Goal: Transaction & Acquisition: Purchase product/service

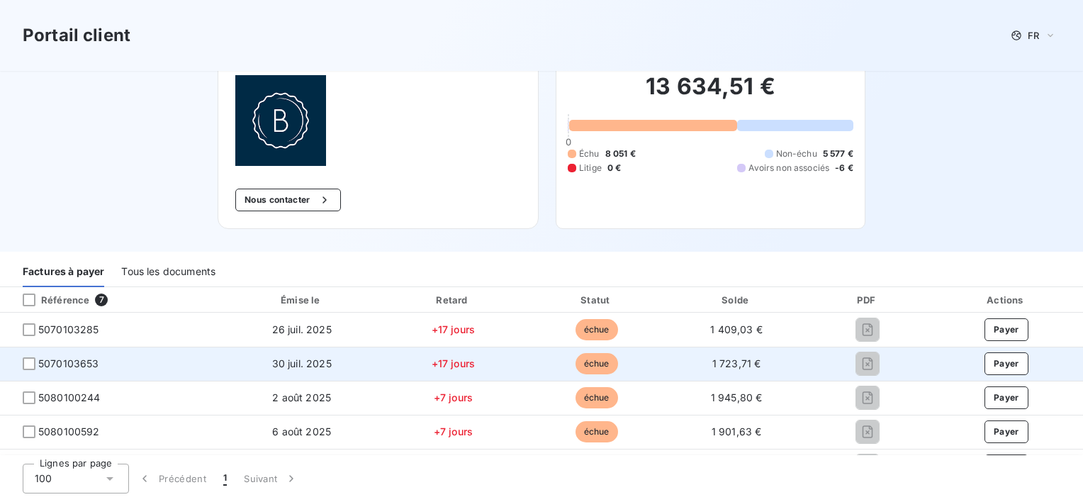
scroll to position [142, 0]
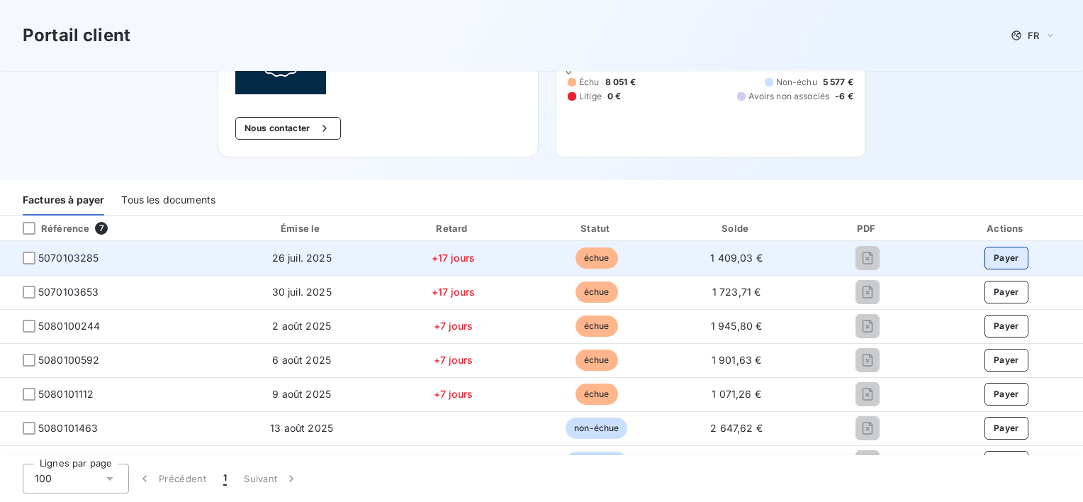
click at [989, 252] on button "Payer" at bounding box center [1006, 258] width 44 height 23
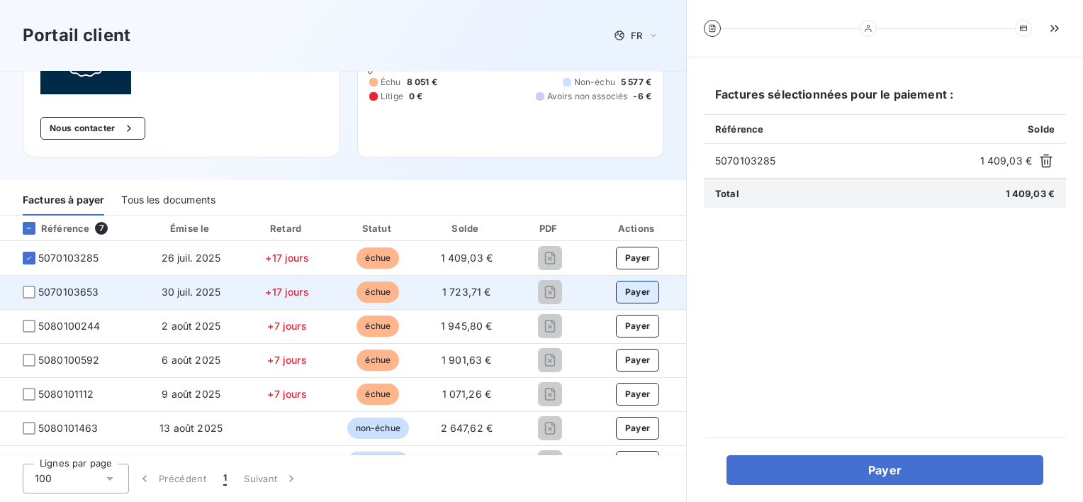
click at [636, 293] on button "Payer" at bounding box center [638, 292] width 44 height 23
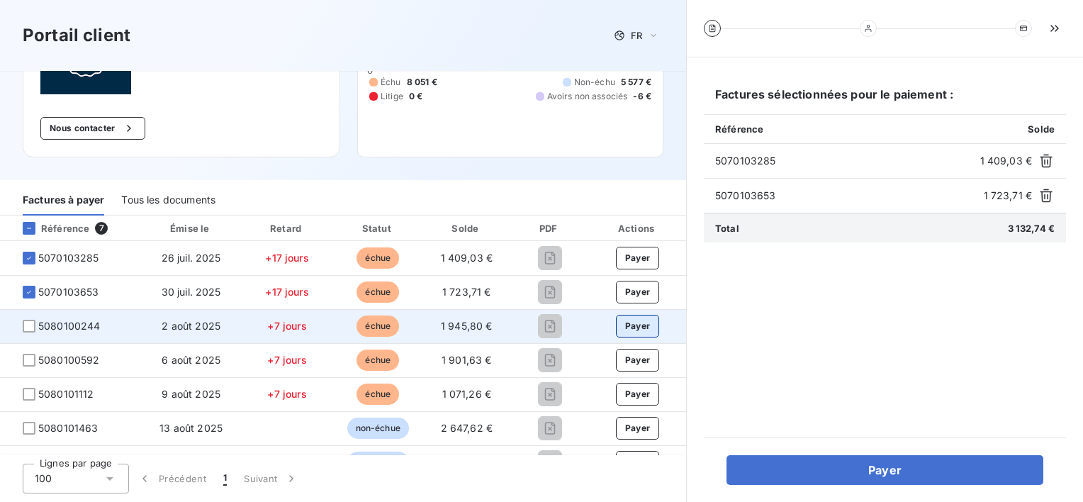
click at [625, 326] on button "Payer" at bounding box center [638, 326] width 44 height 23
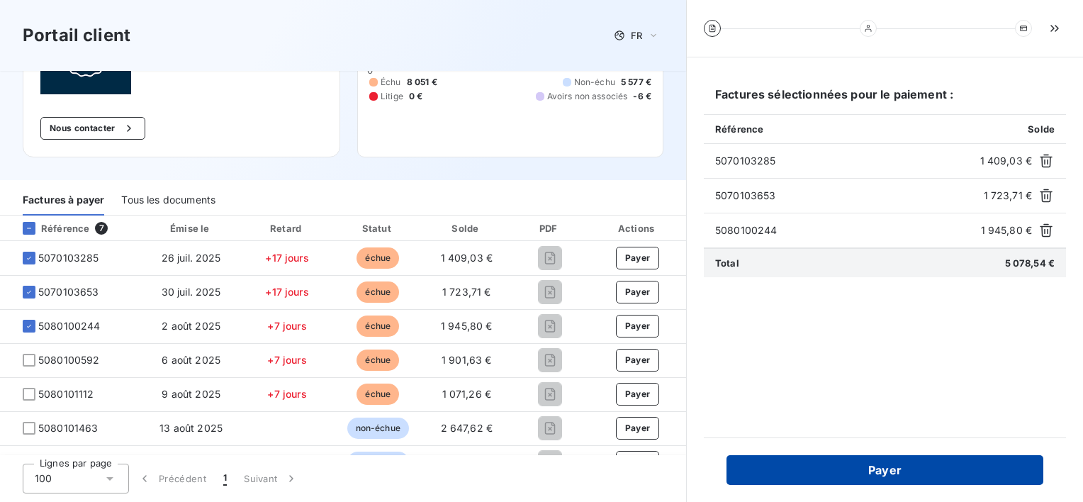
click at [882, 470] on button "Payer" at bounding box center [884, 470] width 317 height 30
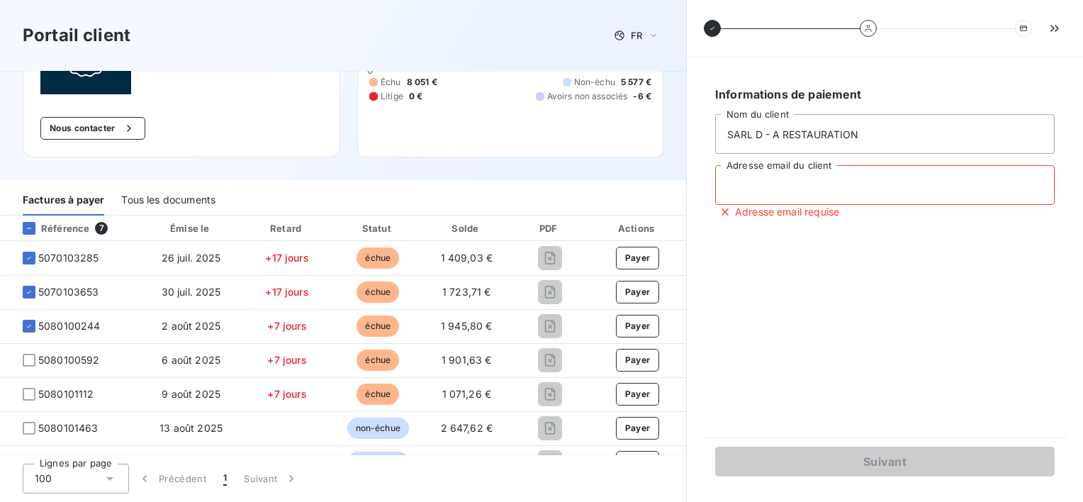
click at [801, 196] on input "Adresse email du client" at bounding box center [884, 185] width 339 height 40
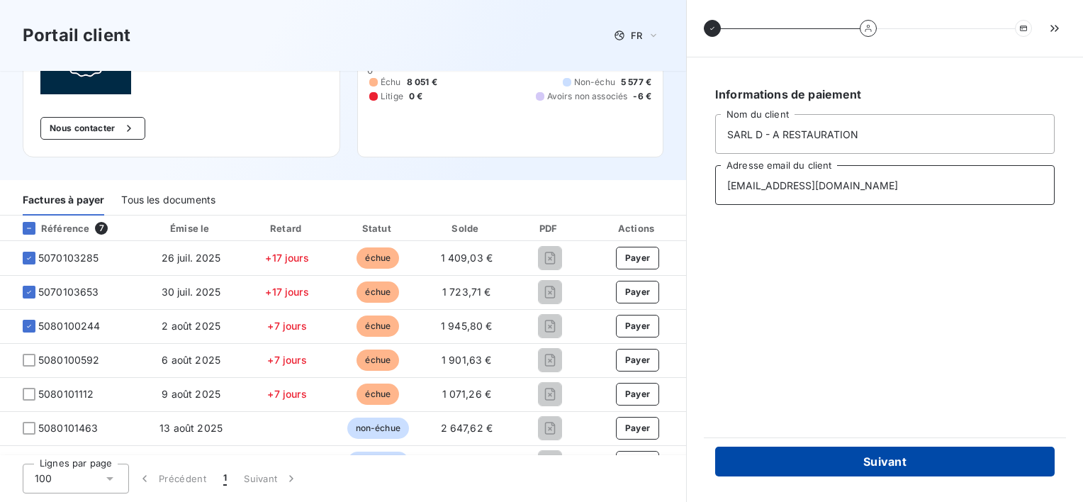
type input "unionrestaurant@free.fr"
click at [911, 464] on button "Suivant" at bounding box center [884, 461] width 339 height 30
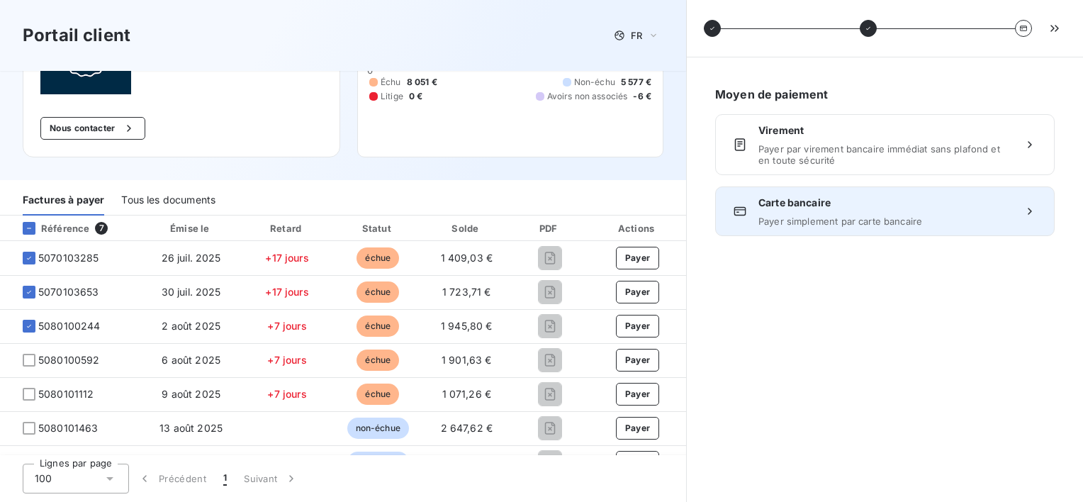
click at [846, 227] on div "Carte bancaire Payer simplement par carte bancaire" at bounding box center [884, 211] width 339 height 50
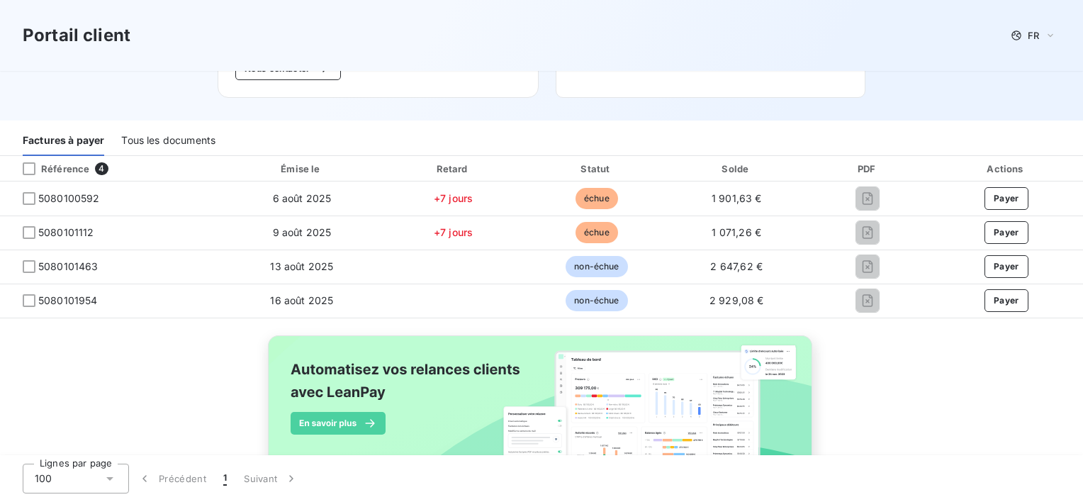
scroll to position [254, 0]
